Goal: Task Accomplishment & Management: Manage account settings

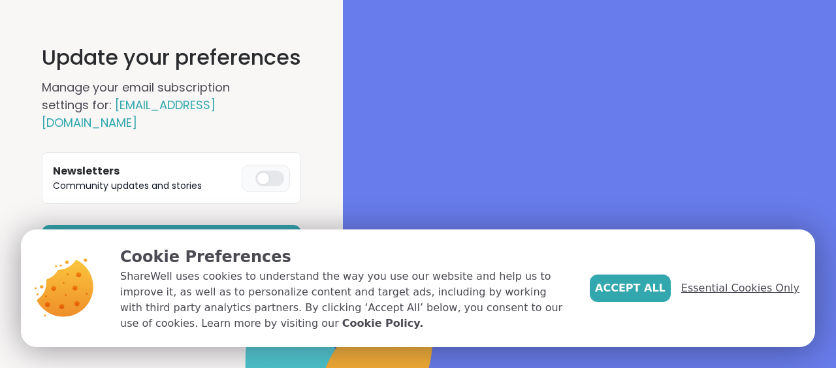
click at [728, 292] on span "Essential Cookies Only" at bounding box center [740, 288] width 118 height 16
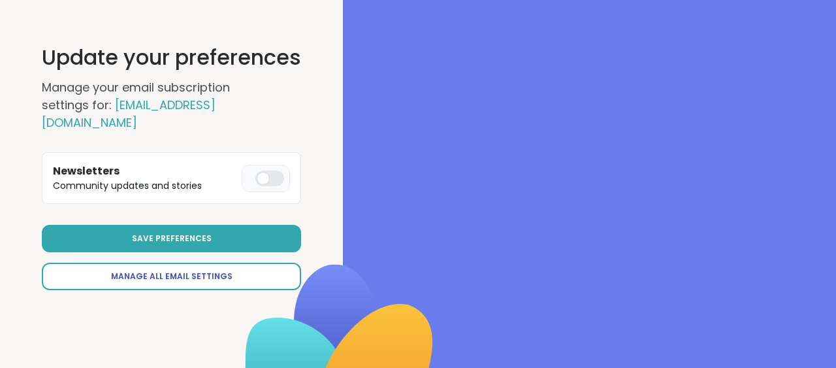
click at [235, 270] on link "Manage All Email Settings" at bounding box center [171, 276] width 259 height 27
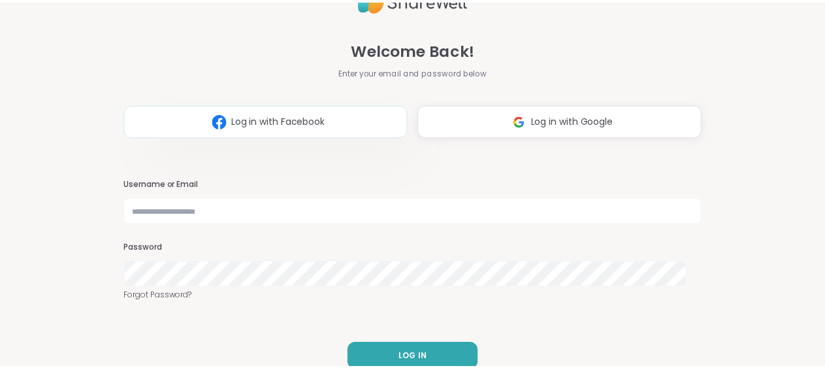
scroll to position [20, 0]
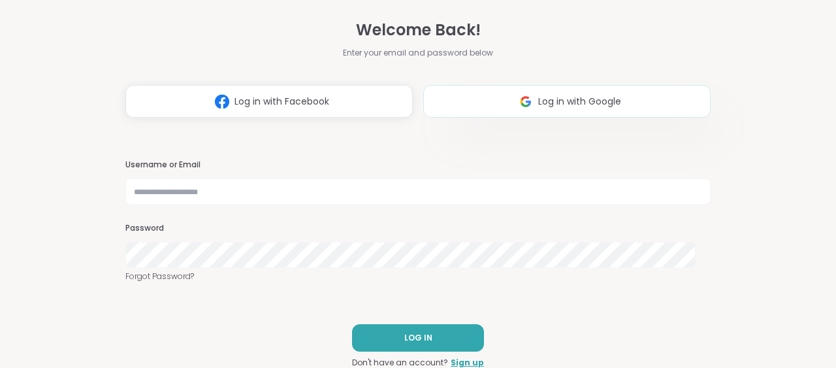
click at [513, 103] on img at bounding box center [525, 101] width 25 height 24
select select "**"
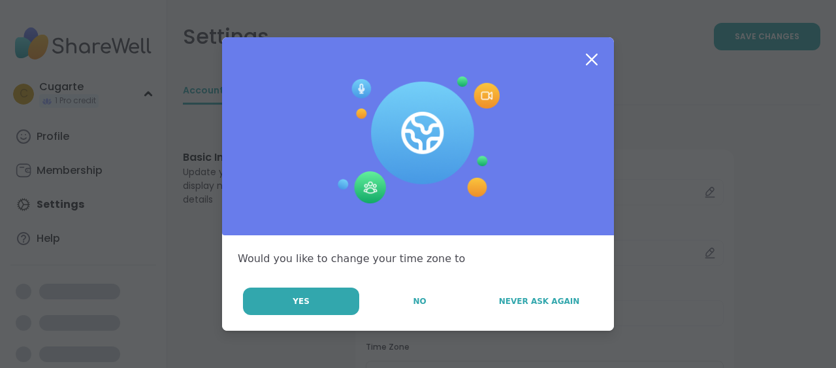
select select "**"
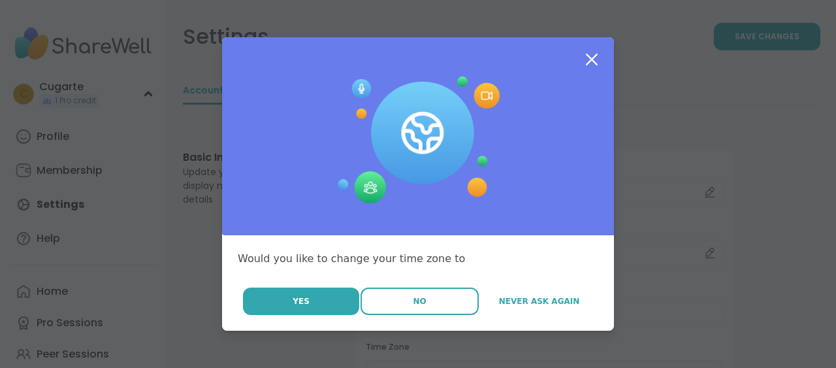
click at [419, 302] on span "No" at bounding box center [419, 301] width 13 height 12
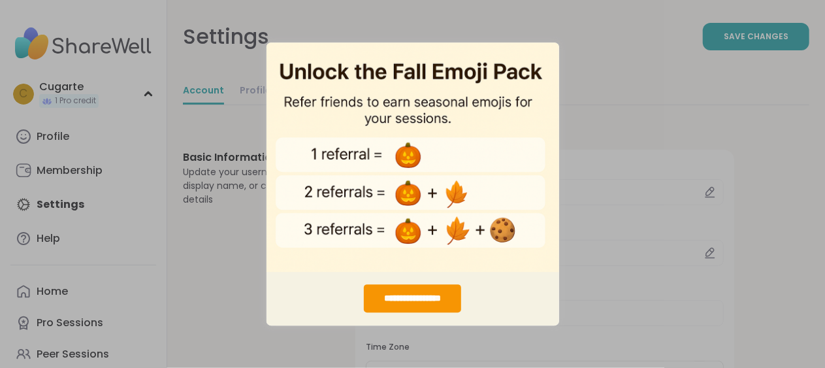
click at [214, 247] on div "**********" at bounding box center [412, 184] width 825 height 368
click at [236, 253] on div "**********" at bounding box center [412, 184] width 825 height 368
click at [409, 302] on div "**********" at bounding box center [412, 298] width 97 height 28
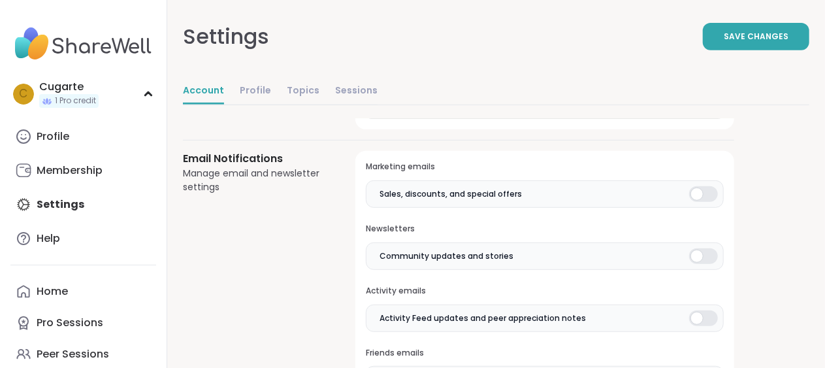
scroll to position [270, 0]
click at [690, 193] on div at bounding box center [703, 194] width 29 height 16
click at [700, 314] on div at bounding box center [703, 318] width 29 height 16
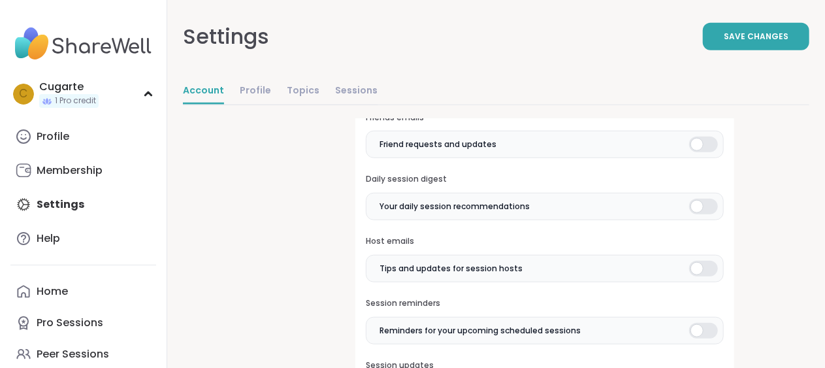
scroll to position [507, 0]
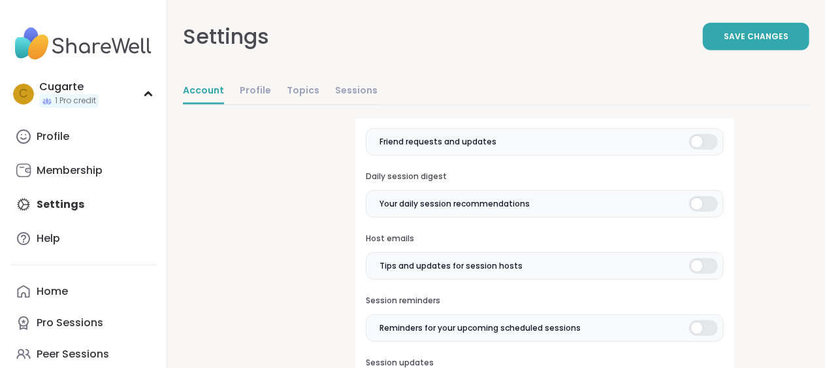
click at [711, 145] on div at bounding box center [703, 142] width 29 height 16
click at [701, 264] on div at bounding box center [703, 266] width 29 height 16
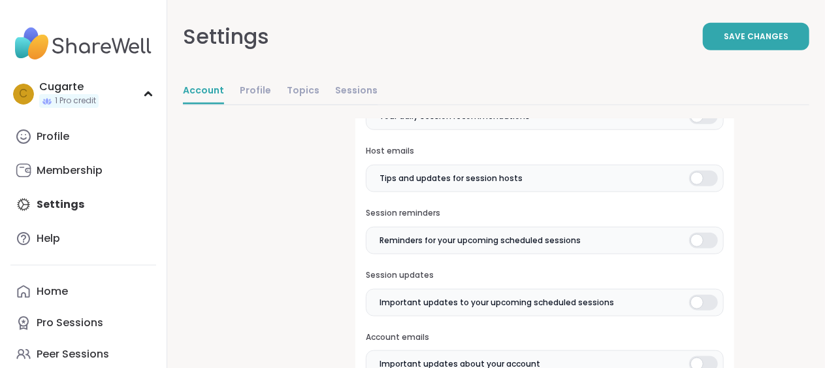
click at [696, 234] on div at bounding box center [703, 241] width 29 height 16
click at [709, 302] on div at bounding box center [703, 303] width 29 height 16
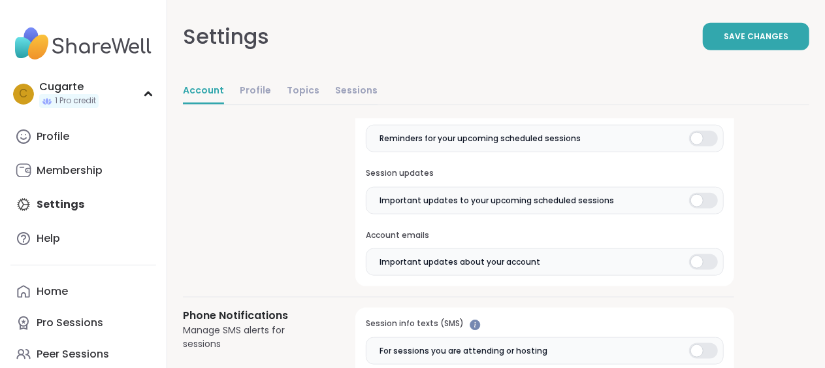
click at [708, 268] on label "Important updates about your account" at bounding box center [545, 261] width 358 height 27
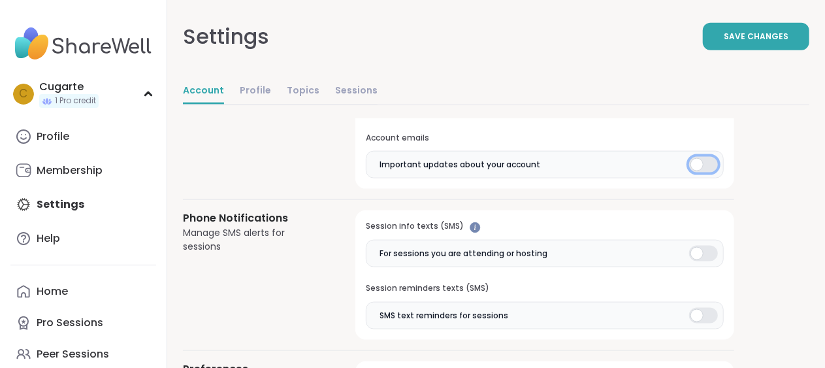
scroll to position [796, 0]
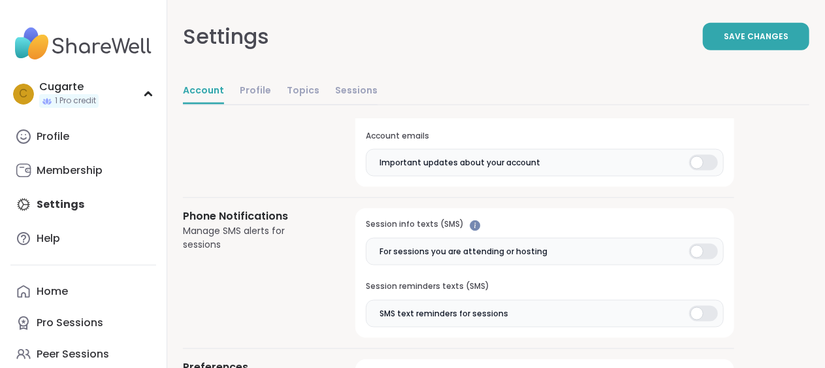
click at [696, 253] on div at bounding box center [703, 252] width 29 height 16
click at [705, 312] on div at bounding box center [703, 314] width 29 height 16
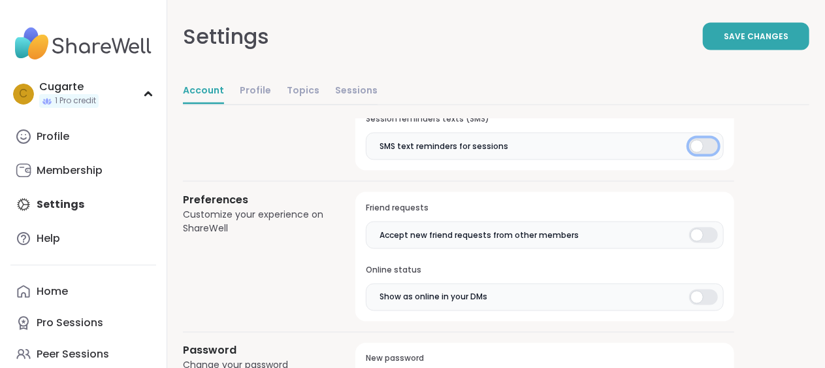
scroll to position [965, 0]
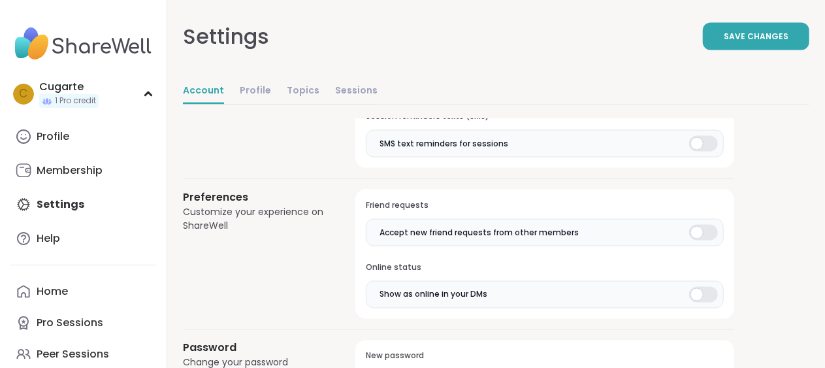
click at [701, 229] on div at bounding box center [703, 233] width 29 height 16
click at [707, 294] on div at bounding box center [703, 295] width 29 height 16
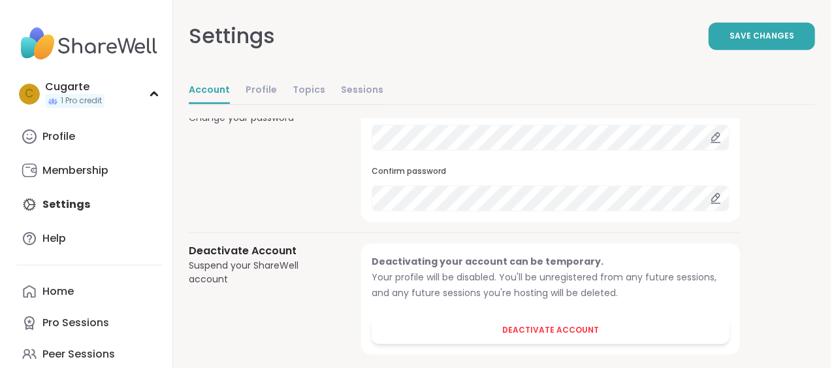
scroll to position [1220, 0]
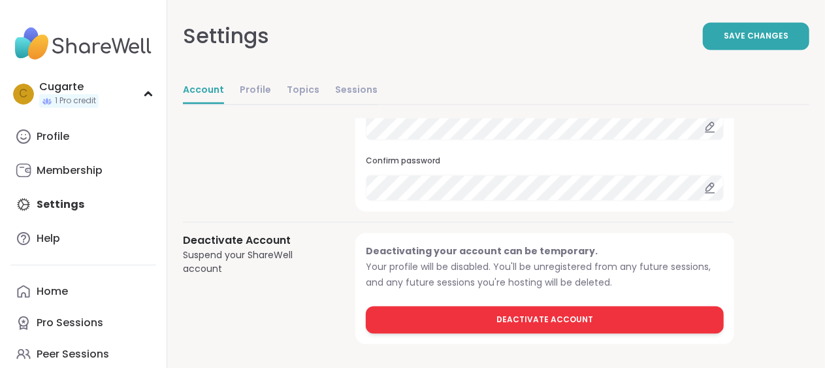
click at [522, 316] on span "Deactivate Account" at bounding box center [544, 320] width 97 height 12
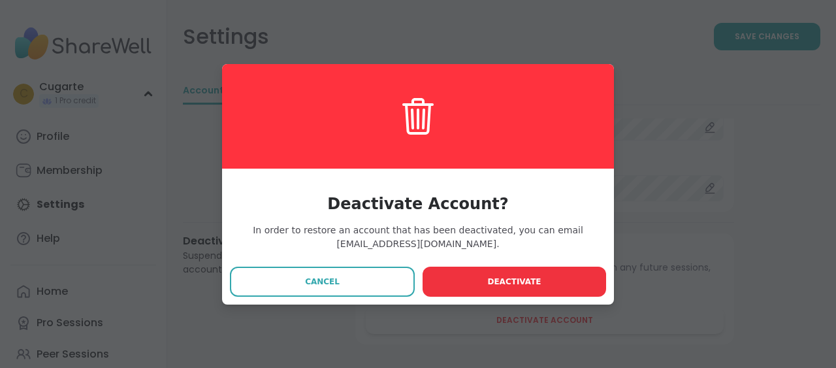
click at [502, 283] on span "Deactivate" at bounding box center [514, 282] width 54 height 12
